Goal: Check status

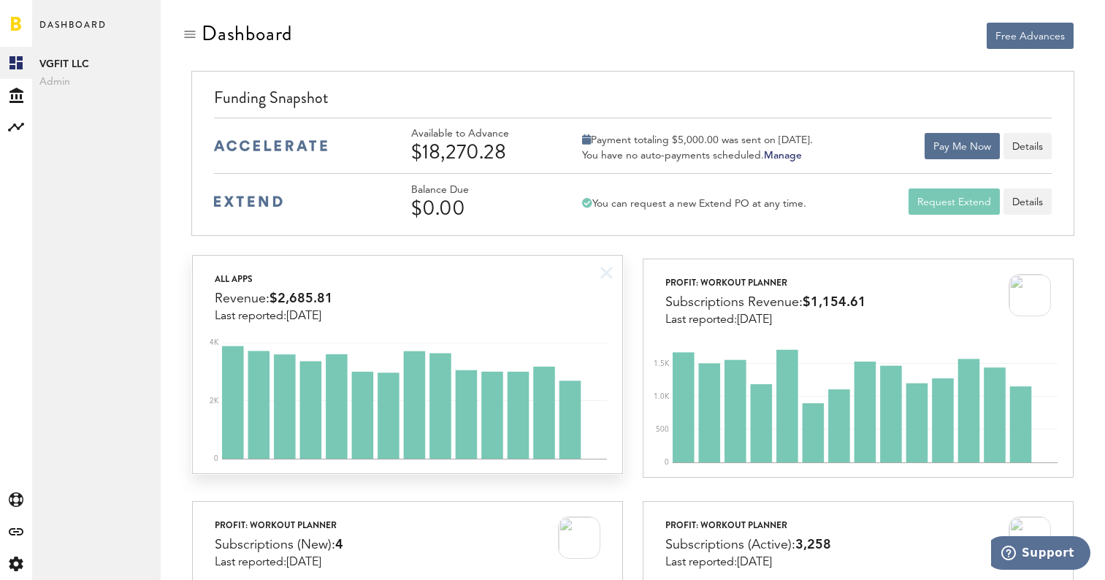
click at [546, 295] on div "All apps Revenue: $2,685.81 Last reported: [DATE]" at bounding box center [407, 289] width 429 height 67
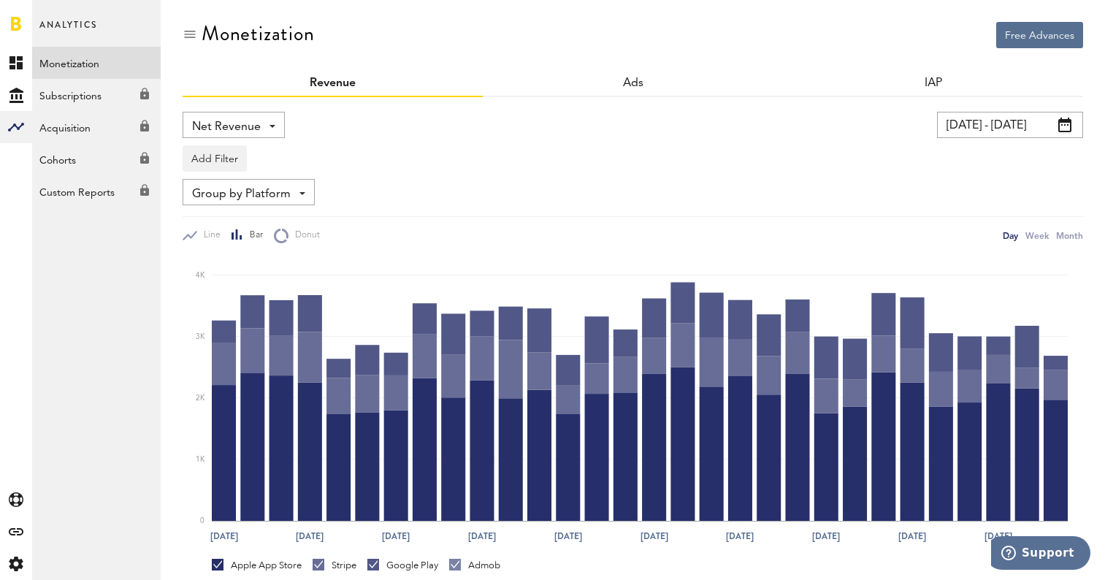
click at [12, 17] on link at bounding box center [16, 23] width 10 height 15
